Goal: Transaction & Acquisition: Download file/media

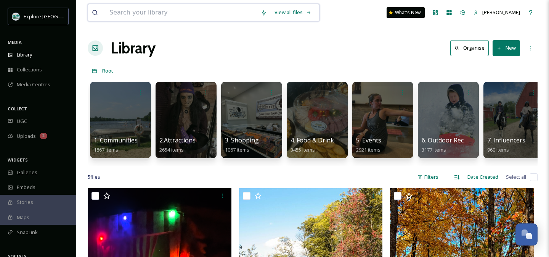
click at [211, 9] on input at bounding box center [181, 12] width 151 height 17
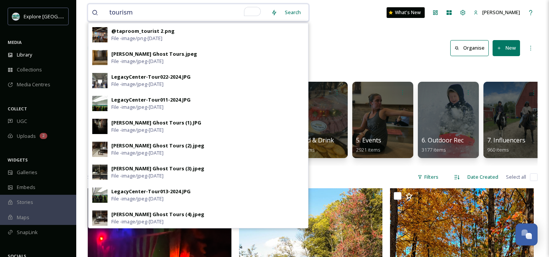
click at [133, 13] on input "tourism" at bounding box center [187, 12] width 162 height 17
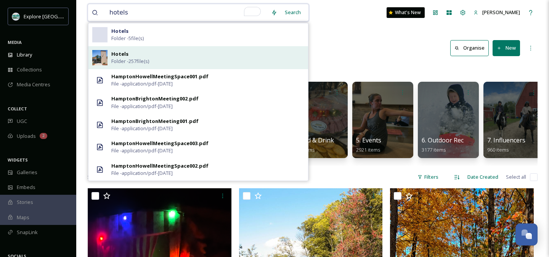
type input "hotels"
click at [174, 55] on div "Hotels Folder - 257 file(s)" at bounding box center [207, 57] width 193 height 14
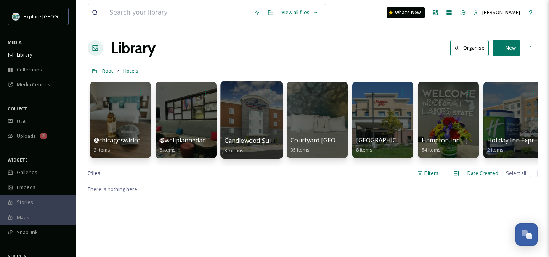
click at [254, 112] on div at bounding box center [251, 120] width 62 height 78
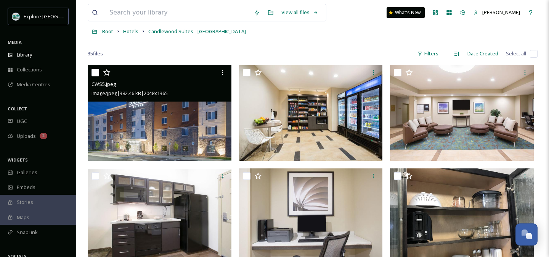
scroll to position [40, 0]
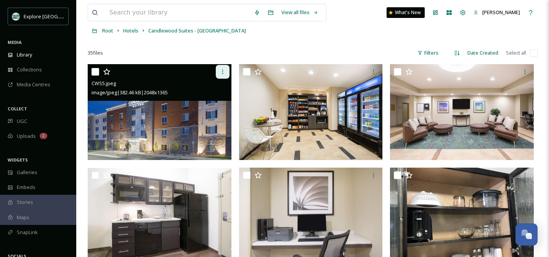
click at [223, 70] on icon at bounding box center [223, 72] width 6 height 6
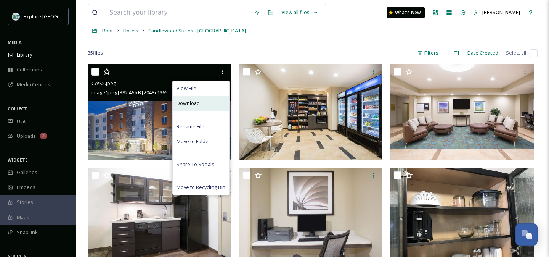
click at [209, 103] on div "Download" at bounding box center [201, 103] width 56 height 15
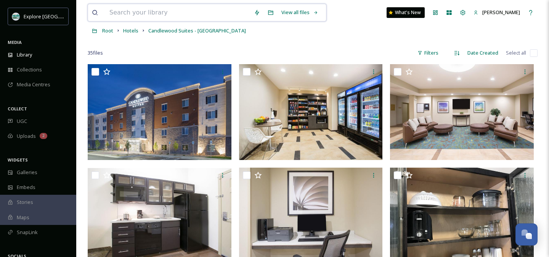
click at [182, 12] on input at bounding box center [178, 12] width 145 height 17
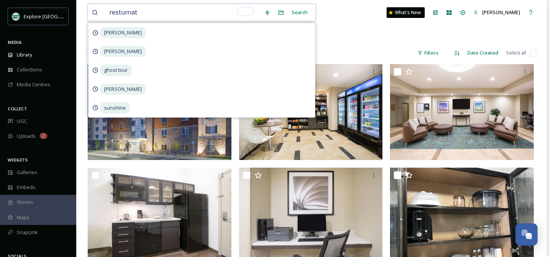
type input "resturnats"
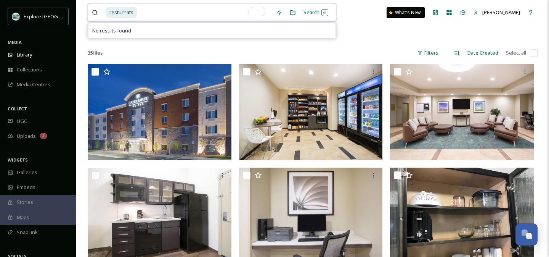
click at [141, 17] on input "To enrich screen reader interactions, please activate Accessibility in Grammarl…" at bounding box center [205, 12] width 134 height 17
type input "r"
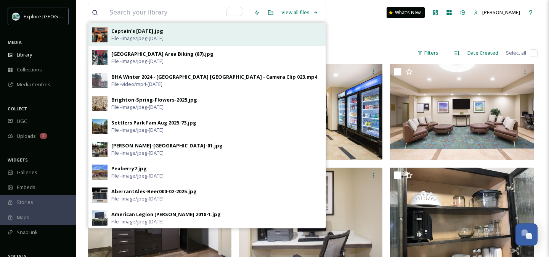
click at [189, 33] on div "Captain's [DATE].jpg File - image/jpeg - [DATE]" at bounding box center [216, 34] width 211 height 14
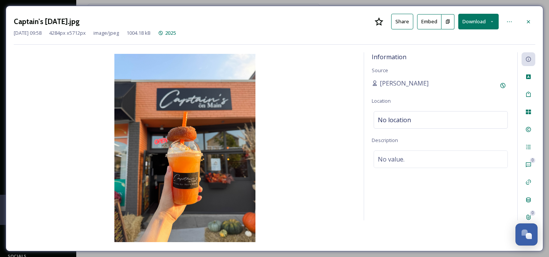
click at [471, 22] on button "Download" at bounding box center [478, 22] width 40 height 16
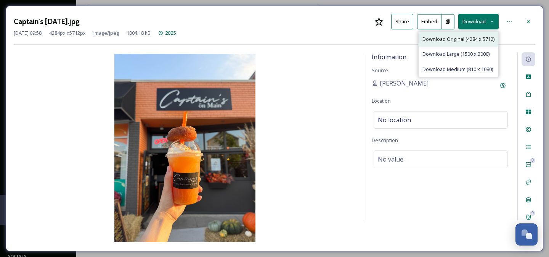
click at [461, 39] on span "Download Original (4284 x 5712)" at bounding box center [459, 38] width 72 height 7
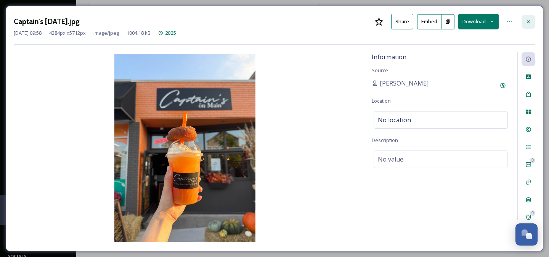
click at [529, 22] on icon at bounding box center [529, 22] width 6 height 6
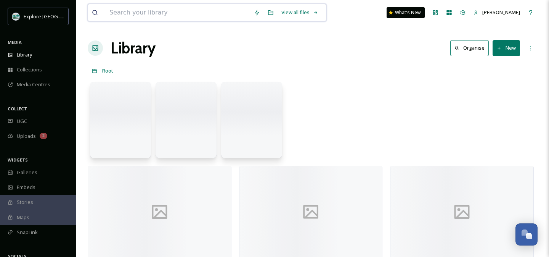
click at [148, 11] on input at bounding box center [178, 12] width 145 height 17
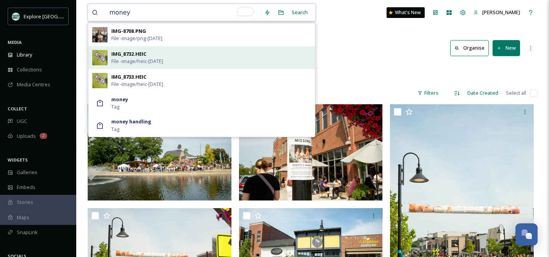
type input "money"
click at [137, 54] on div "IMG_8732.HEIC" at bounding box center [128, 53] width 35 height 7
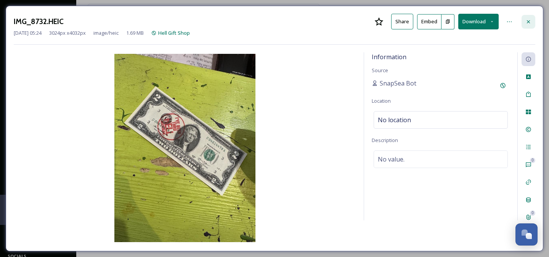
click at [529, 21] on icon at bounding box center [528, 21] width 3 height 3
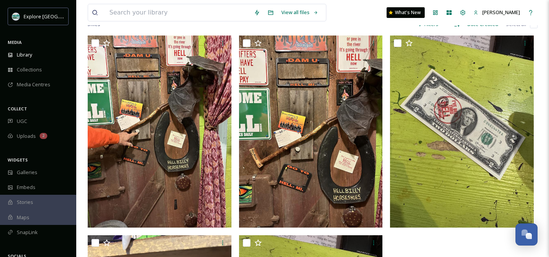
scroll to position [68, 0]
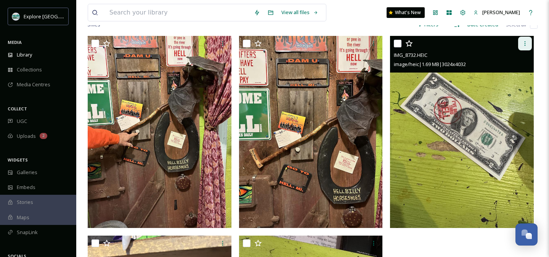
click at [527, 43] on icon at bounding box center [525, 43] width 6 height 6
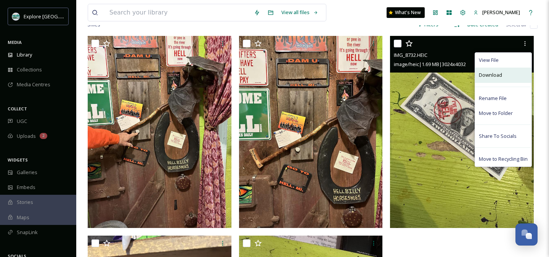
click at [496, 77] on span "Download" at bounding box center [490, 74] width 23 height 7
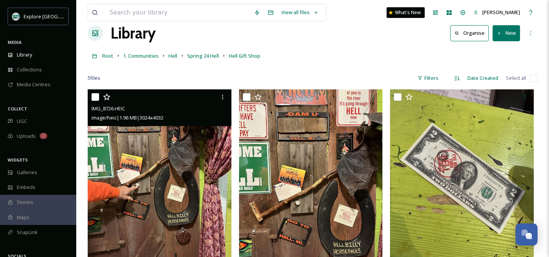
scroll to position [0, 0]
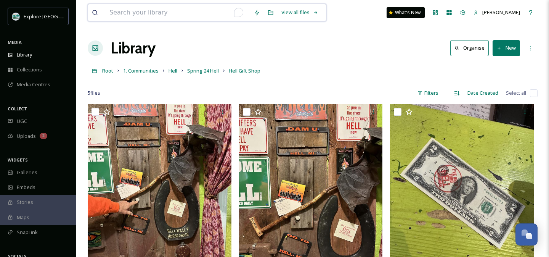
click at [144, 11] on input "To enrich screen reader interactions, please activate Accessibility in Grammarl…" at bounding box center [178, 12] width 145 height 17
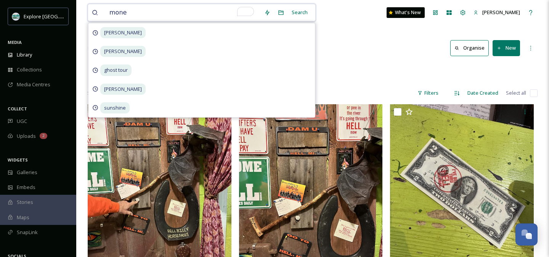
type input "money"
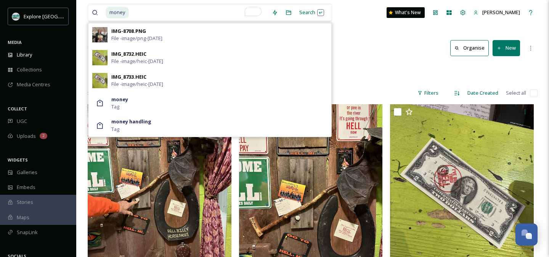
click at [129, 10] on div "money" at bounding box center [187, 12] width 162 height 17
click at [133, 12] on input "To enrich screen reader interactions, please activate Accessibility in Grammarl…" at bounding box center [199, 12] width 138 height 17
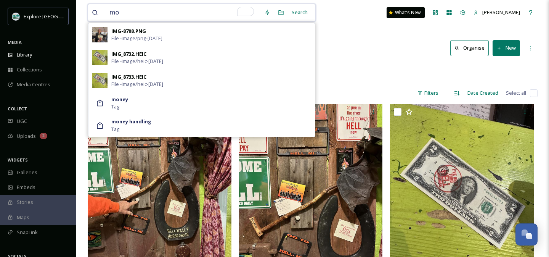
type input "m"
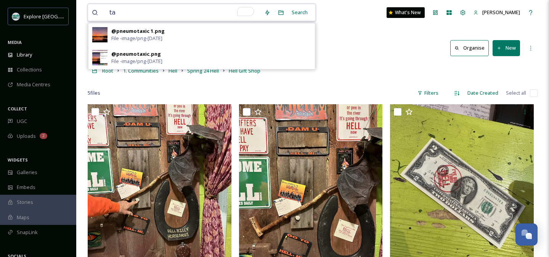
type input "t"
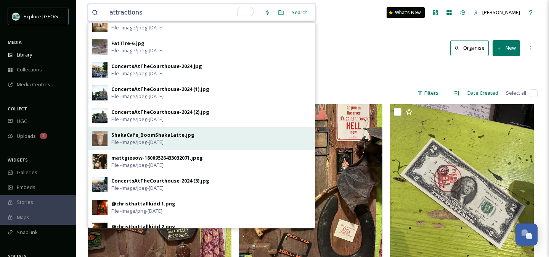
scroll to position [37, 0]
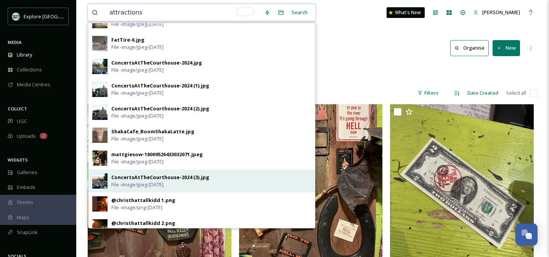
type input "attractions"
click at [174, 176] on div "ConcertsAtTheCourthouse-2024 (3).jpg" at bounding box center [160, 177] width 98 height 7
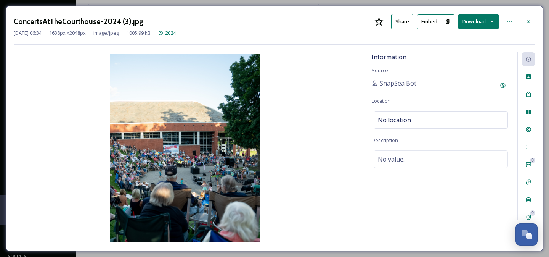
click at [468, 24] on button "Download" at bounding box center [478, 22] width 40 height 16
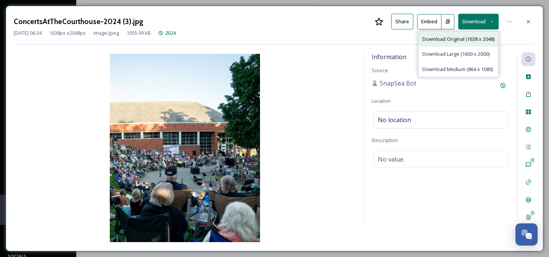
click at [467, 42] on span "Download Original (1638 x 2048)" at bounding box center [459, 38] width 72 height 7
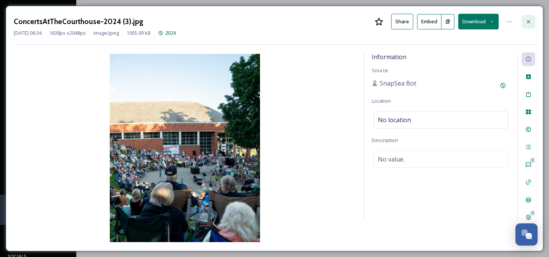
click at [525, 21] on div at bounding box center [529, 22] width 14 height 14
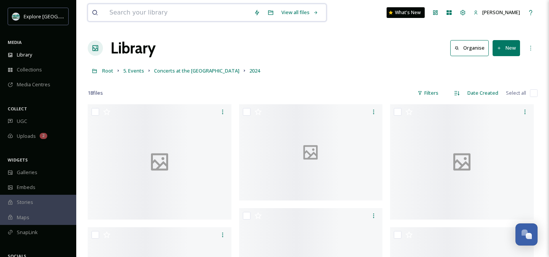
click at [181, 17] on input at bounding box center [178, 12] width 145 height 17
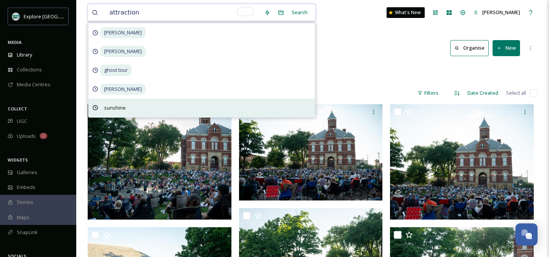
type input "attractions"
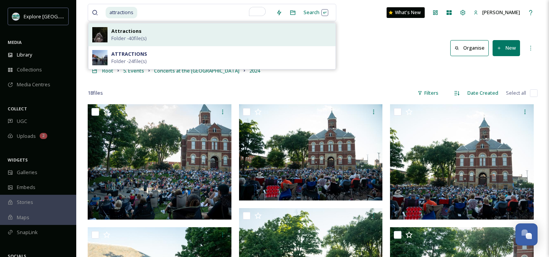
click at [157, 35] on div "Attractions Folder - 40 file(s)" at bounding box center [221, 34] width 220 height 14
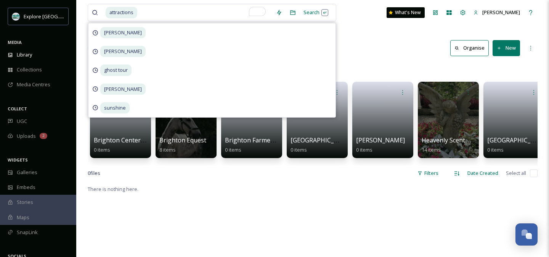
click at [214, 171] on div "0 file s Filters Date Created Select all" at bounding box center [313, 173] width 450 height 15
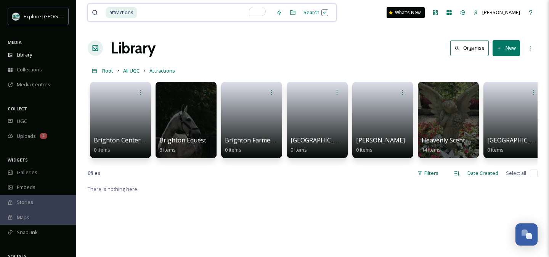
click at [148, 18] on input "To enrich screen reader interactions, please activate Accessibility in Grammarl…" at bounding box center [205, 12] width 134 height 17
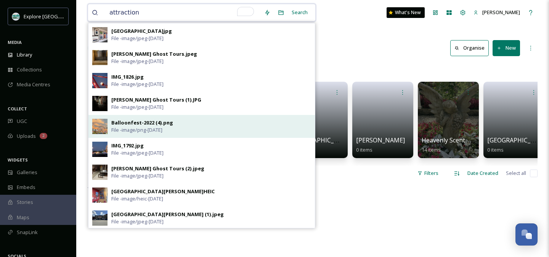
type input "attraction"
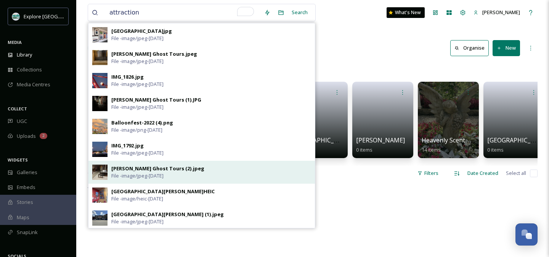
drag, startPoint x: 150, startPoint y: 124, endPoint x: 146, endPoint y: 164, distance: 39.9
click at [146, 164] on div "Secunda Museum.jpg File - image/jpeg - [DATE] [PERSON_NAME] Ghost Tours.jpeg Fi…" at bounding box center [201, 125] width 227 height 205
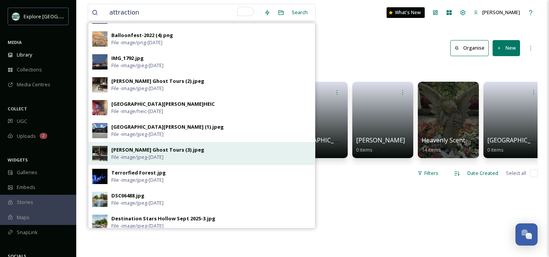
scroll to position [97, 0]
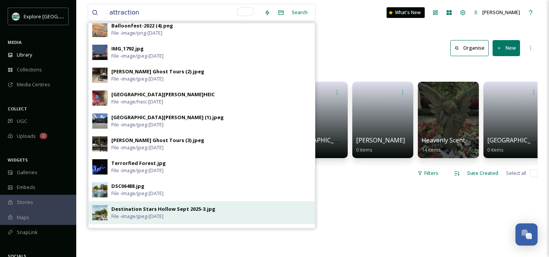
click at [156, 213] on span "File - image/jpeg - [DATE]" at bounding box center [137, 215] width 52 height 7
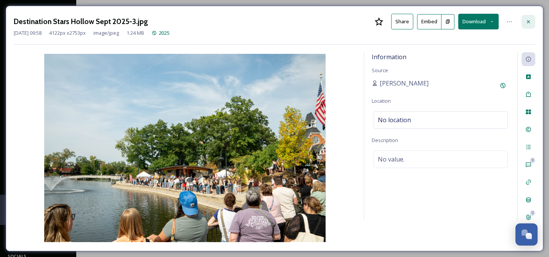
click at [531, 19] on icon at bounding box center [529, 22] width 6 height 6
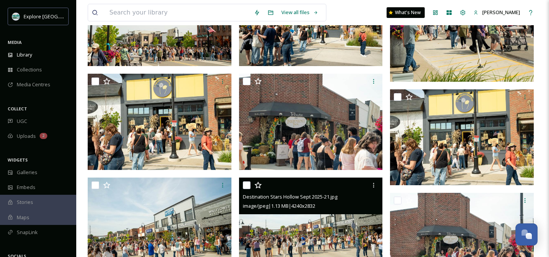
scroll to position [239, 0]
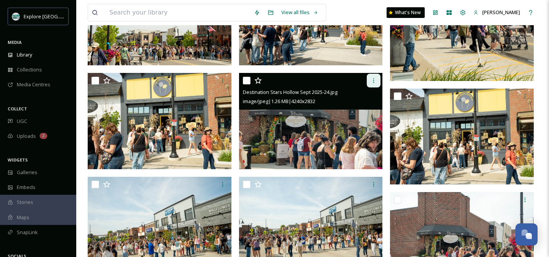
click at [375, 80] on icon at bounding box center [374, 80] width 6 height 6
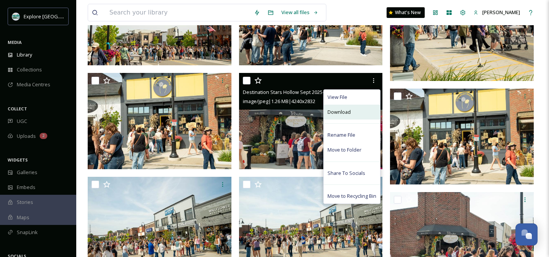
click at [349, 108] on div "Download" at bounding box center [352, 111] width 56 height 15
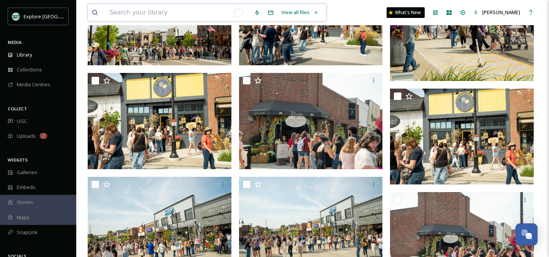
click at [160, 18] on input "To enrich screen reader interactions, please activate Accessibility in Grammarl…" at bounding box center [178, 12] width 145 height 17
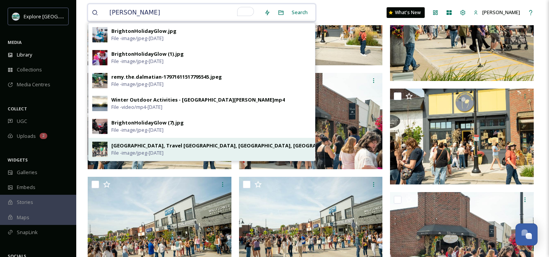
type input "[PERSON_NAME]"
click at [150, 149] on span "File - image/jpeg - [DATE]" at bounding box center [137, 152] width 52 height 7
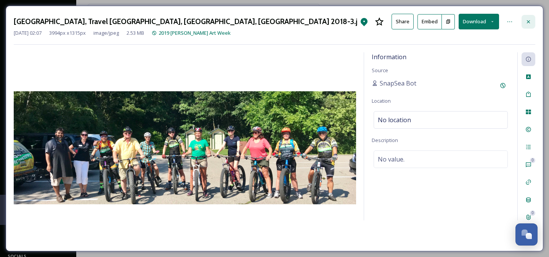
click at [530, 22] on icon at bounding box center [529, 22] width 6 height 6
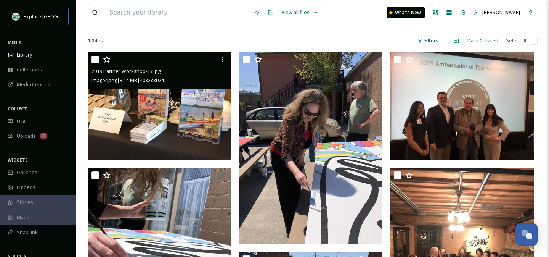
scroll to position [35, 0]
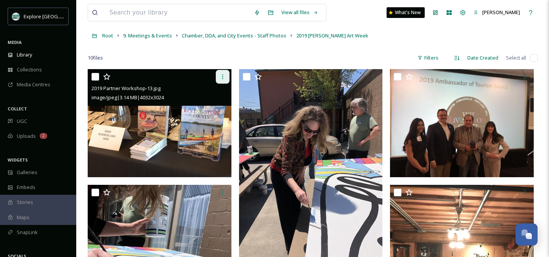
click at [222, 76] on icon at bounding box center [223, 77] width 6 height 6
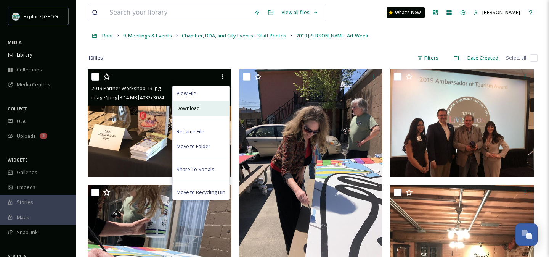
click at [204, 108] on div "Download" at bounding box center [201, 108] width 56 height 15
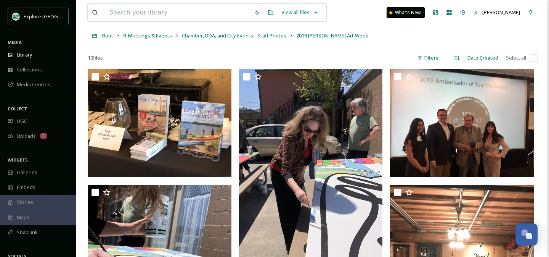
click at [195, 10] on input at bounding box center [178, 12] width 145 height 17
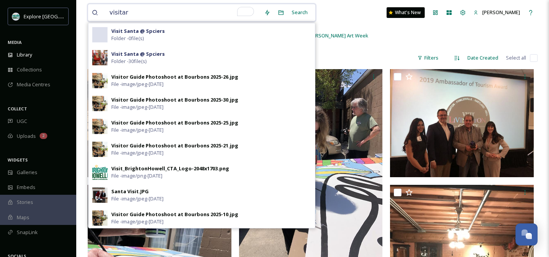
click at [119, 13] on input "visitar" at bounding box center [183, 12] width 155 height 17
paste input "Visitors Bureaus"
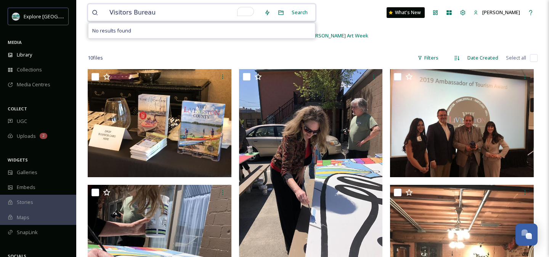
click at [130, 13] on input "Visitors Bureau" at bounding box center [183, 12] width 155 height 17
drag, startPoint x: 129, startPoint y: 14, endPoint x: 97, endPoint y: 12, distance: 32.1
click at [97, 12] on div "Visitor Bureau" at bounding box center [176, 12] width 169 height 17
click at [143, 13] on input "Bureau" at bounding box center [183, 12] width 155 height 17
click at [115, 13] on input "Bureau" at bounding box center [183, 12] width 155 height 17
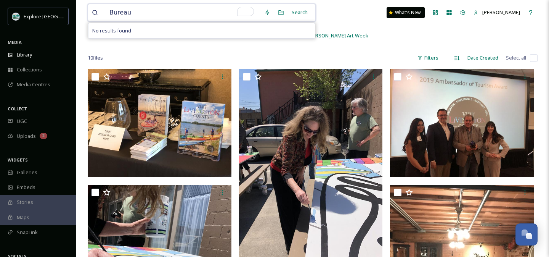
click at [115, 13] on input "Bureau" at bounding box center [183, 12] width 155 height 17
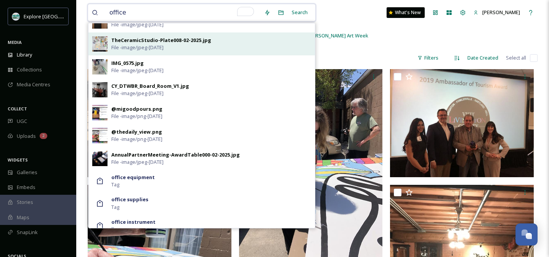
scroll to position [319, 0]
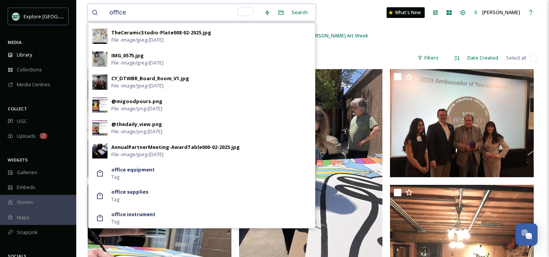
click at [195, 11] on input "office" at bounding box center [183, 12] width 155 height 17
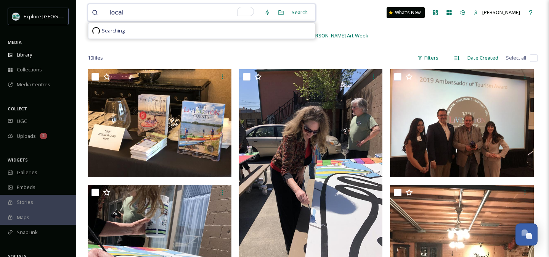
scroll to position [0, 0]
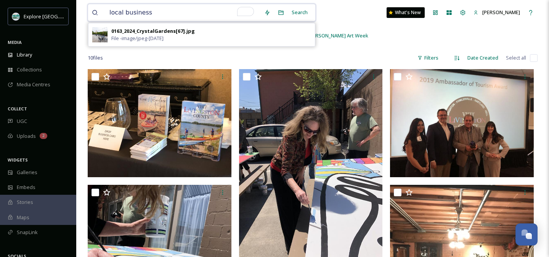
click at [191, 10] on input "local business" at bounding box center [183, 12] width 155 height 17
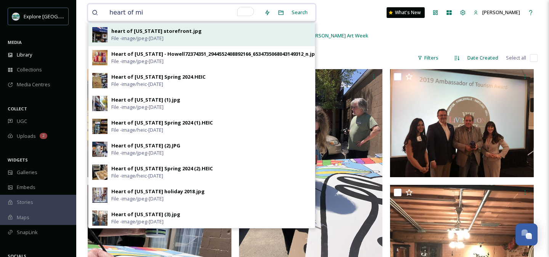
type input "heart of mi"
click at [220, 39] on div "heart of [US_STATE] storefront.jpg File - image/jpeg - [DATE]" at bounding box center [211, 34] width 200 height 14
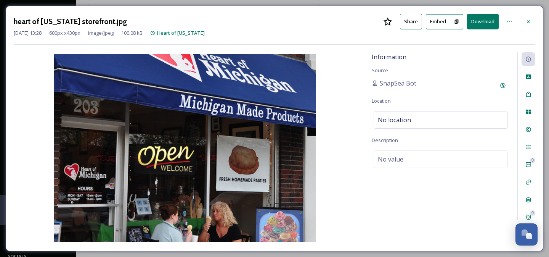
click at [478, 23] on button "Download" at bounding box center [483, 22] width 32 height 16
click at [529, 22] on icon at bounding box center [528, 21] width 3 height 3
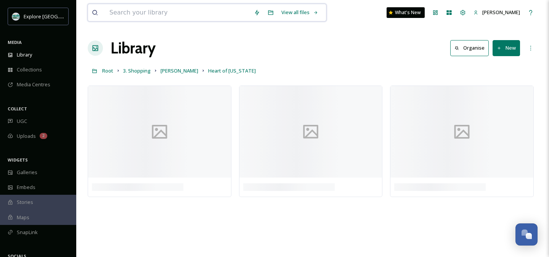
click at [138, 10] on input at bounding box center [178, 12] width 145 height 17
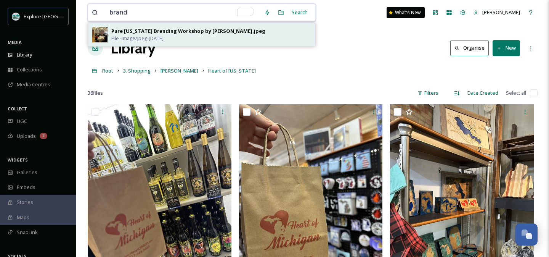
type input "brand"
click at [156, 35] on span "File - image/jpeg - [DATE]" at bounding box center [137, 38] width 52 height 7
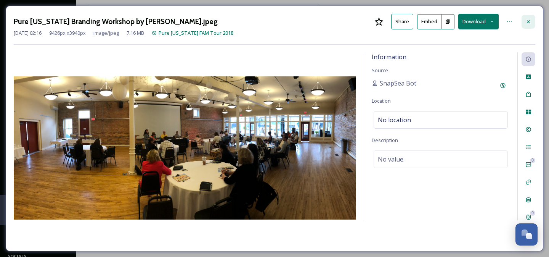
click at [530, 21] on icon at bounding box center [529, 22] width 6 height 6
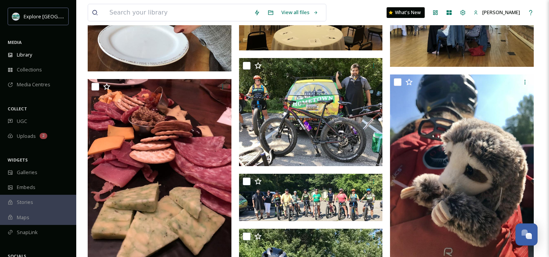
scroll to position [612, 0]
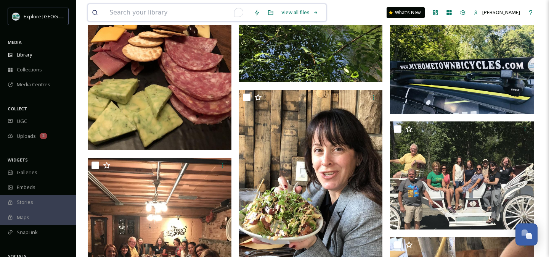
click at [167, 9] on input "To enrich screen reader interactions, please activate Accessibility in Grammarl…" at bounding box center [178, 12] width 145 height 17
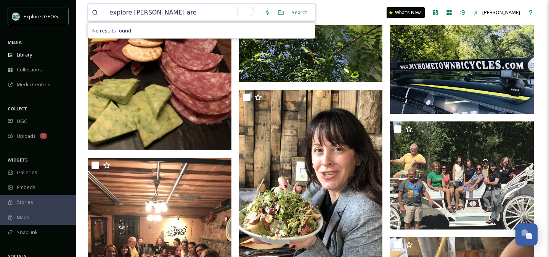
type input "explore [GEOGRAPHIC_DATA][PERSON_NAME] area"
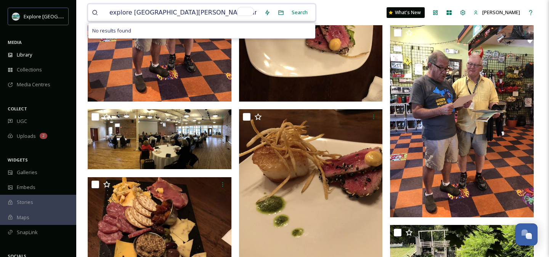
scroll to position [0, 0]
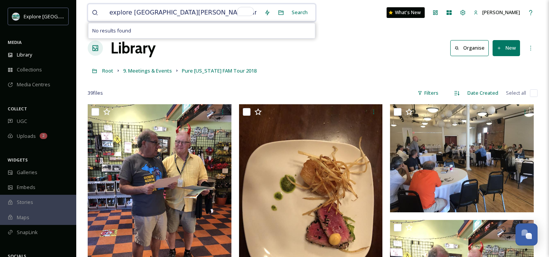
click at [189, 16] on input "explore [GEOGRAPHIC_DATA][PERSON_NAME] area" at bounding box center [183, 12] width 155 height 17
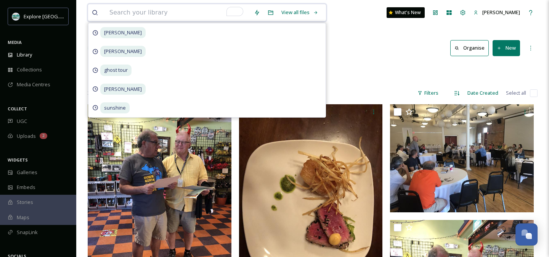
click at [190, 10] on input "To enrich screen reader interactions, please activate Accessibility in Grammarl…" at bounding box center [178, 12] width 145 height 17
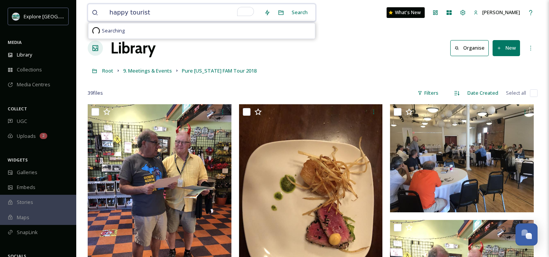
click at [124, 15] on input "happy tourist" at bounding box center [183, 12] width 155 height 17
click at [148, 12] on input "tourist" at bounding box center [183, 12] width 155 height 17
drag, startPoint x: 110, startPoint y: 13, endPoint x: 98, endPoint y: 12, distance: 11.8
click at [98, 12] on div "tourist" at bounding box center [176, 12] width 169 height 17
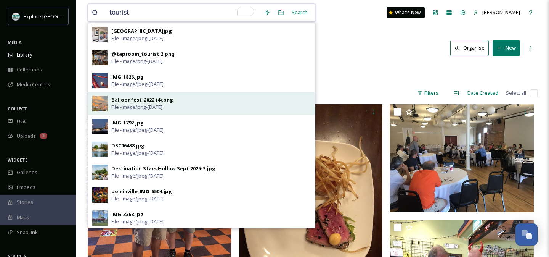
type input "tourist"
click at [132, 111] on div "Balloonfest-2022 (4).png File - image/png - Mar 19 2025" at bounding box center [201, 103] width 227 height 23
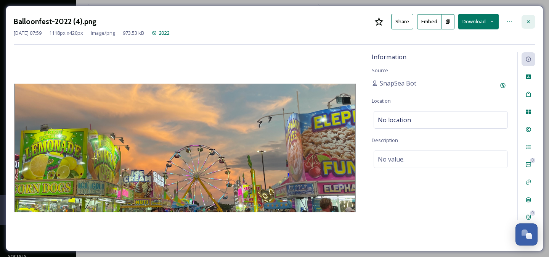
click at [527, 20] on icon at bounding box center [528, 21] width 3 height 3
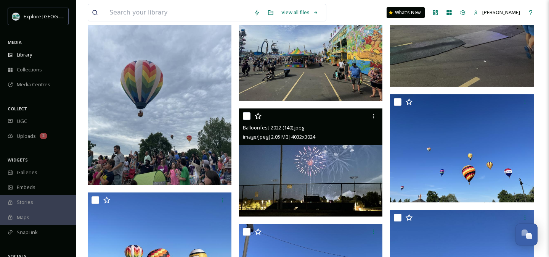
scroll to position [1717, 0]
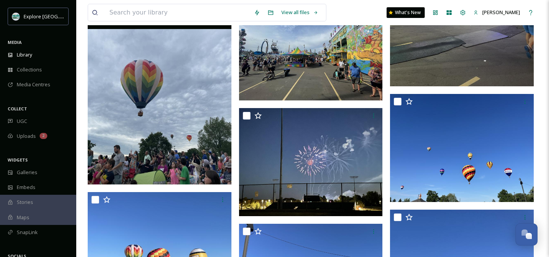
click at [201, 113] on img at bounding box center [160, 87] width 144 height 191
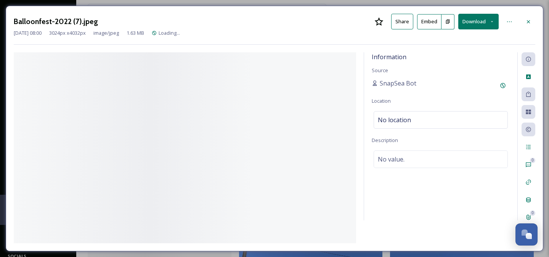
scroll to position [1518, 0]
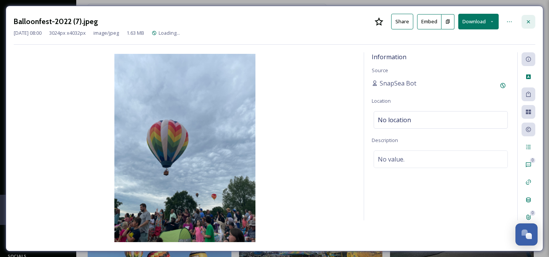
click at [527, 19] on icon at bounding box center [529, 22] width 6 height 6
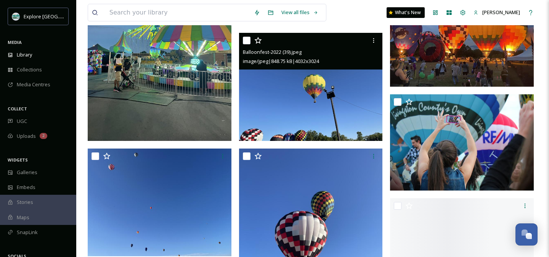
scroll to position [3883, 0]
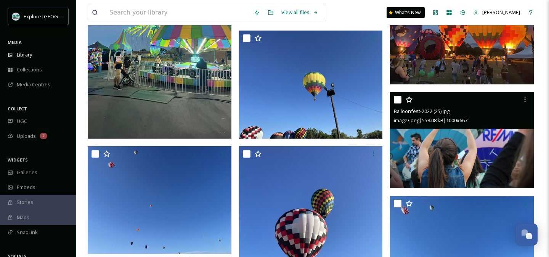
click at [475, 137] on img at bounding box center [462, 140] width 144 height 96
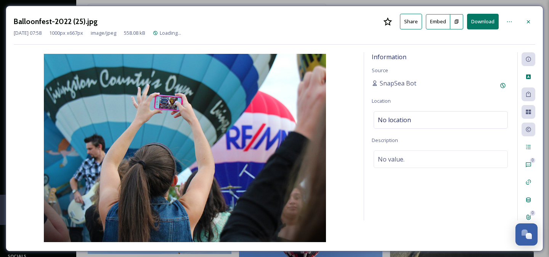
click at [484, 21] on button "Download" at bounding box center [483, 22] width 32 height 16
click at [523, 23] on div at bounding box center [529, 22] width 14 height 14
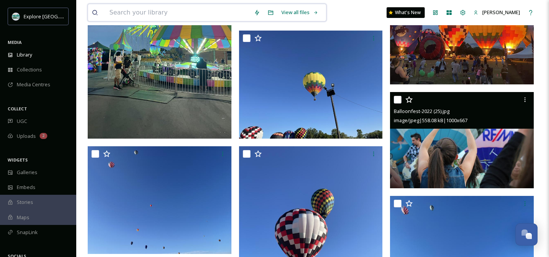
click at [172, 13] on input at bounding box center [178, 12] width 145 height 17
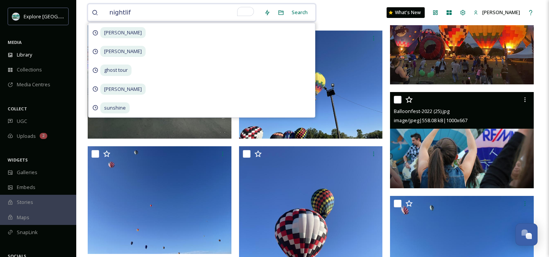
type input "nightlife"
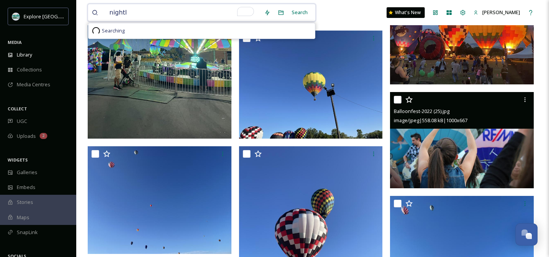
type input "night"
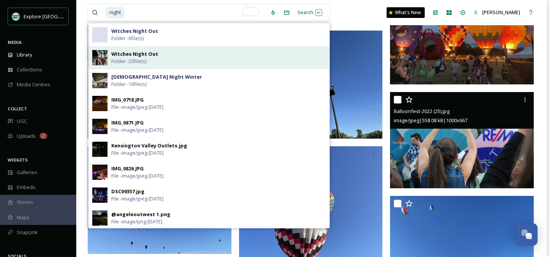
click at [164, 56] on div "Witches Night Out Folder - 23 file(s)" at bounding box center [218, 57] width 214 height 14
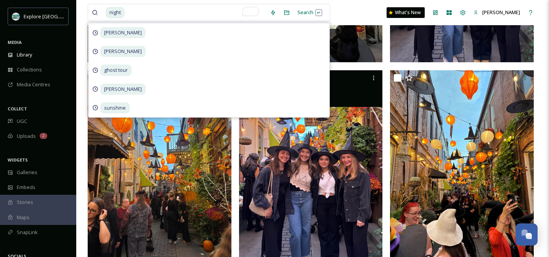
scroll to position [511, 0]
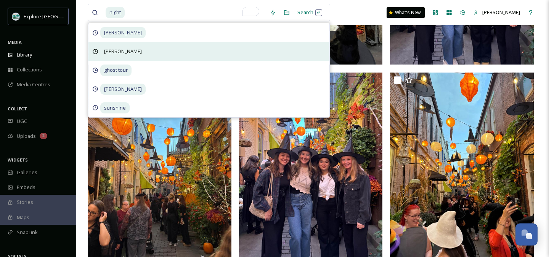
click at [128, 47] on span "[PERSON_NAME]" at bounding box center [122, 51] width 45 height 11
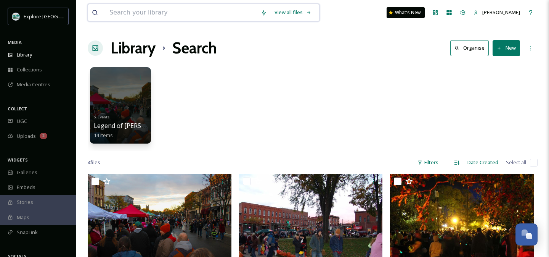
click at [156, 13] on input at bounding box center [181, 12] width 151 height 17
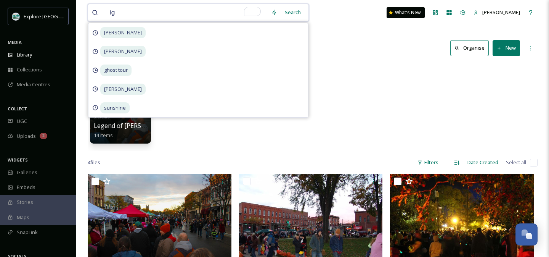
type input "i"
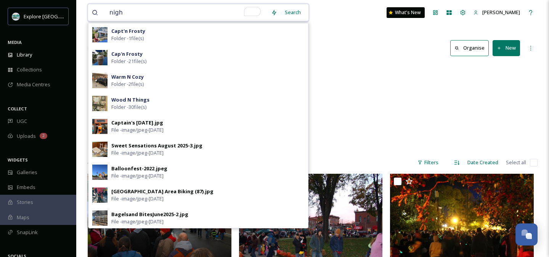
type input "night"
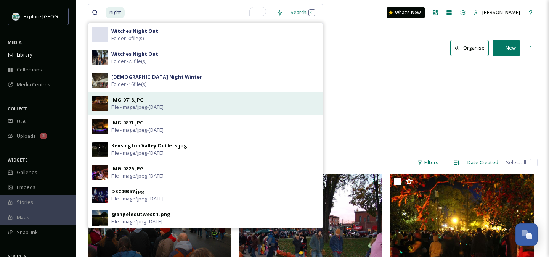
click at [152, 105] on span "File - image/jpeg - [DATE]" at bounding box center [137, 106] width 52 height 7
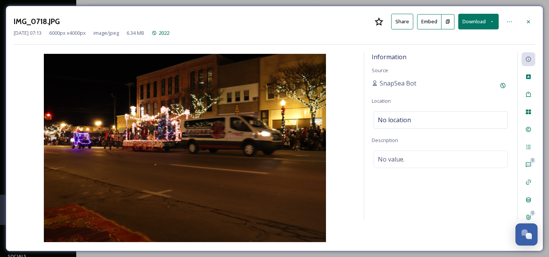
click at [483, 21] on button "Download" at bounding box center [478, 22] width 40 height 16
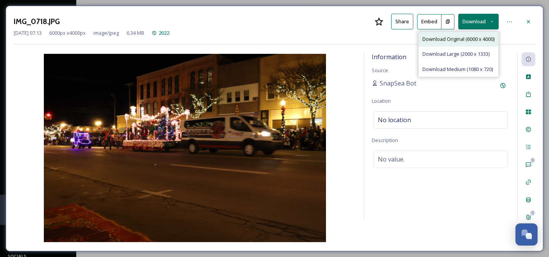
click at [458, 40] on span "Download Original (6000 x 4000)" at bounding box center [459, 38] width 72 height 7
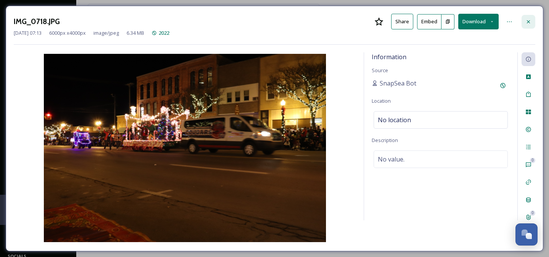
click at [533, 21] on div at bounding box center [529, 22] width 14 height 14
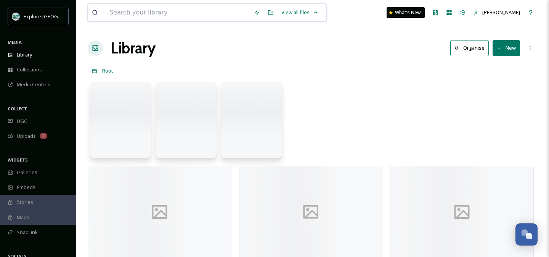
click at [197, 8] on input at bounding box center [178, 12] width 145 height 17
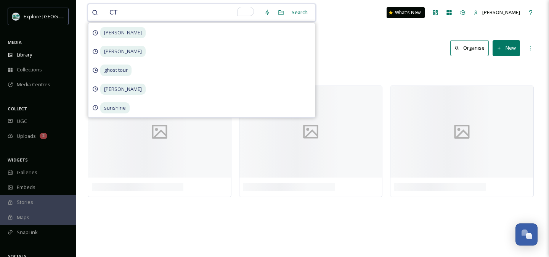
type input "CTA"
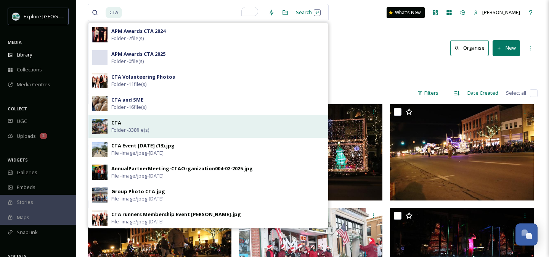
click at [193, 127] on div "CTA Folder - 338 file(s)" at bounding box center [217, 126] width 213 height 14
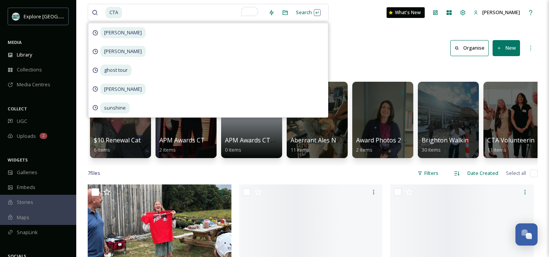
click at [343, 55] on div "Library Organise New" at bounding box center [313, 48] width 450 height 23
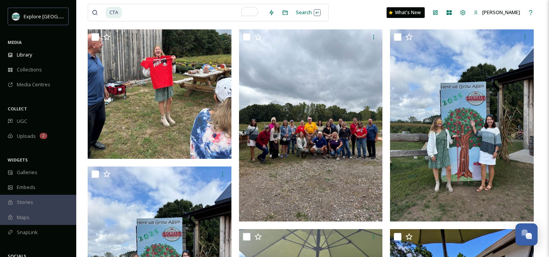
scroll to position [153, 0]
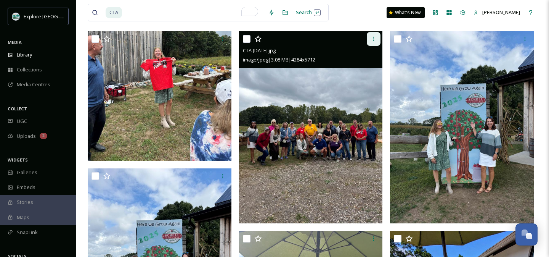
click at [376, 36] on icon at bounding box center [374, 39] width 6 height 6
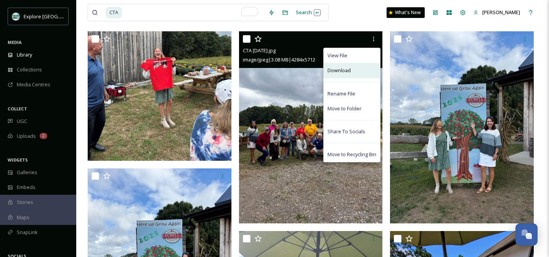
click at [347, 71] on span "Download" at bounding box center [339, 70] width 23 height 7
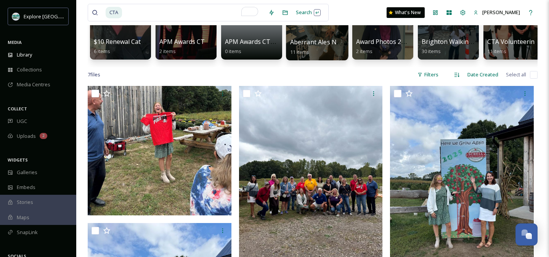
scroll to position [0, 0]
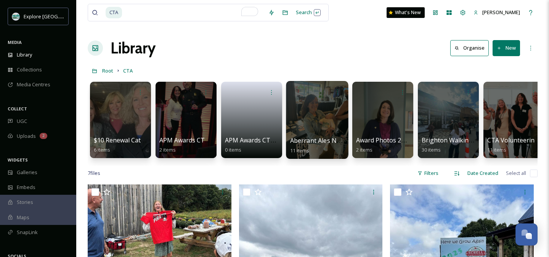
click at [326, 138] on span "Aberrant Ales Networking EVent" at bounding box center [337, 140] width 95 height 8
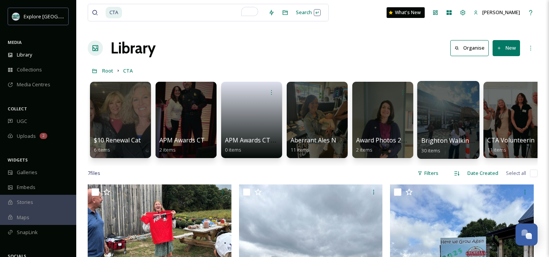
click at [456, 123] on div at bounding box center [448, 120] width 62 height 78
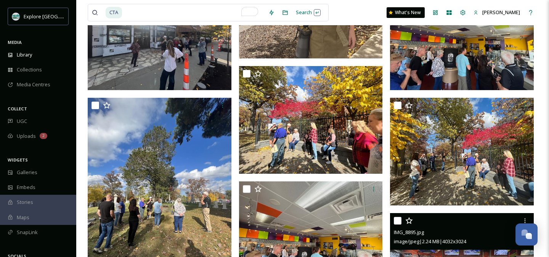
scroll to position [862, 0]
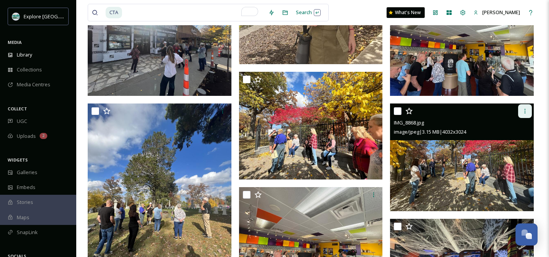
click at [528, 107] on div at bounding box center [525, 111] width 14 height 14
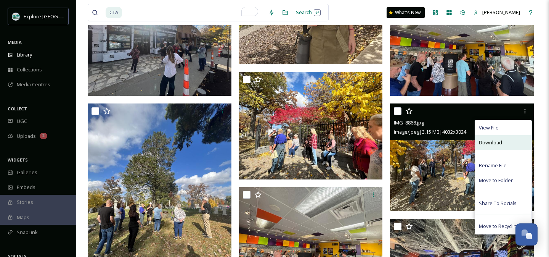
click at [505, 143] on div "Download" at bounding box center [503, 142] width 56 height 15
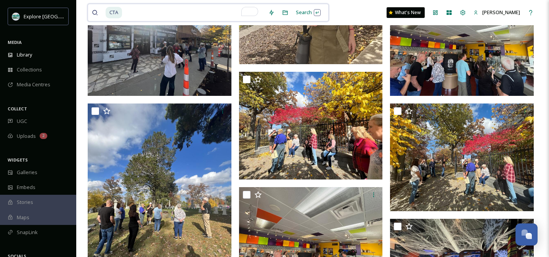
click at [133, 17] on input "To enrich screen reader interactions, please activate Accessibility in Grammarl…" at bounding box center [194, 12] width 142 height 17
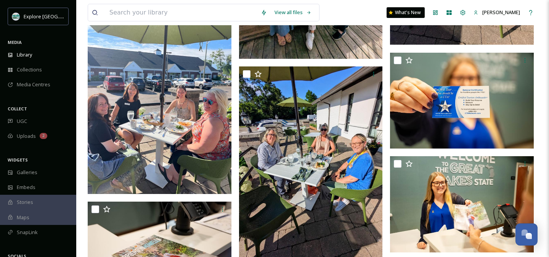
scroll to position [2252, 0]
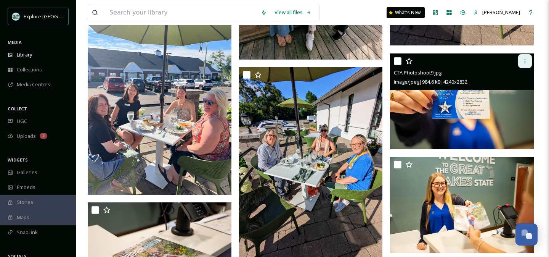
click at [522, 59] on div at bounding box center [525, 61] width 14 height 14
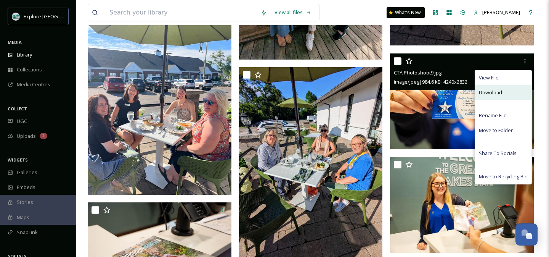
click at [503, 94] on div "Download" at bounding box center [503, 92] width 56 height 15
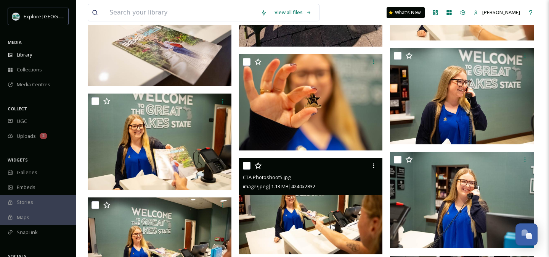
scroll to position [2466, 0]
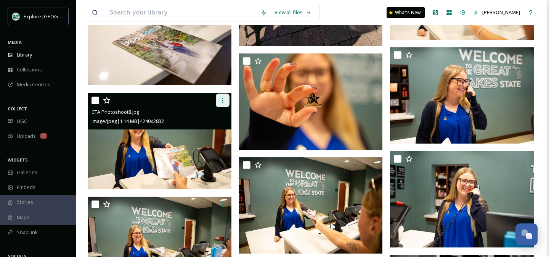
click at [220, 100] on icon at bounding box center [223, 100] width 6 height 6
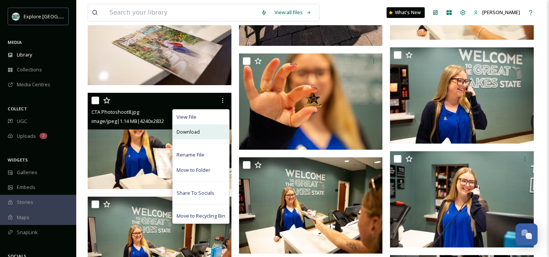
click at [200, 137] on div "Download" at bounding box center [201, 131] width 56 height 15
